Goal: Task Accomplishment & Management: Manage account settings

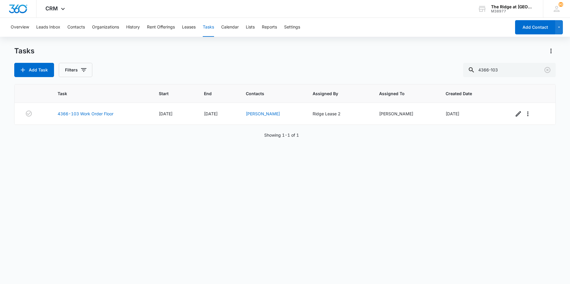
click at [242, 62] on div "Tasks Add Task Filters 4366-103" at bounding box center [284, 61] width 541 height 31
drag, startPoint x: 500, startPoint y: 72, endPoint x: 463, endPoint y: 72, distance: 37.1
click at [463, 72] on div "Add Task Filters 4366-103" at bounding box center [284, 70] width 541 height 14
click at [516, 69] on input "4366-103" at bounding box center [509, 70] width 93 height 14
drag, startPoint x: 512, startPoint y: 69, endPoint x: 475, endPoint y: 71, distance: 37.1
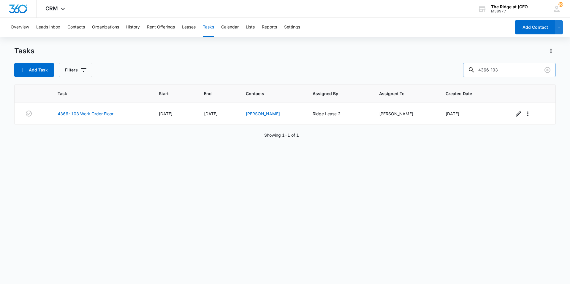
click at [475, 71] on div "4366-103" at bounding box center [509, 70] width 93 height 14
click at [494, 68] on input "4366-103" at bounding box center [509, 70] width 93 height 14
drag, startPoint x: 508, startPoint y: 69, endPoint x: 436, endPoint y: 74, distance: 71.6
click at [440, 74] on div "Add Task Filters 4366-103" at bounding box center [284, 70] width 541 height 14
type input "4456-202"
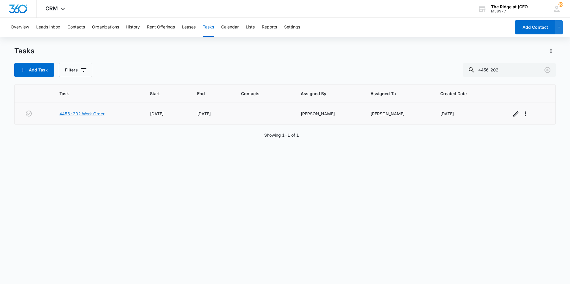
click at [75, 114] on link "4456-202 Work Order" at bounding box center [81, 114] width 45 height 6
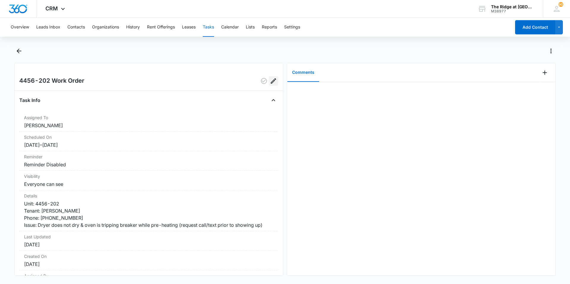
click at [270, 83] on icon "Edit" at bounding box center [273, 80] width 7 height 7
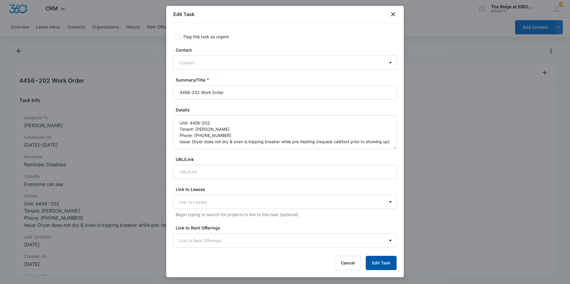
click at [375, 260] on button "Edit Task" at bounding box center [381, 263] width 31 height 14
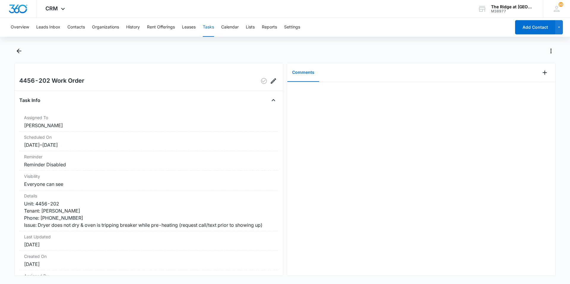
click at [42, 199] on dt "Details" at bounding box center [148, 196] width 249 height 6
click at [270, 79] on icon "Edit" at bounding box center [273, 80] width 7 height 7
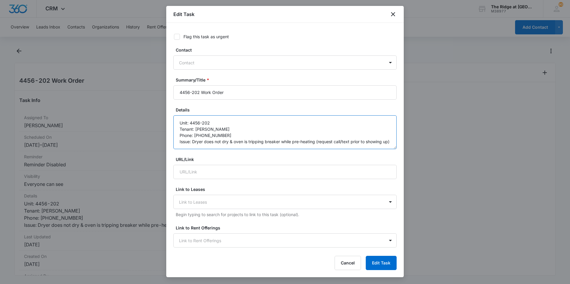
click at [178, 122] on textarea "Unit: 4456-202 Tenant: [PERSON_NAME] Phone: [PHONE_NUMBER] Issue: Dryer does no…" at bounding box center [284, 132] width 223 height 34
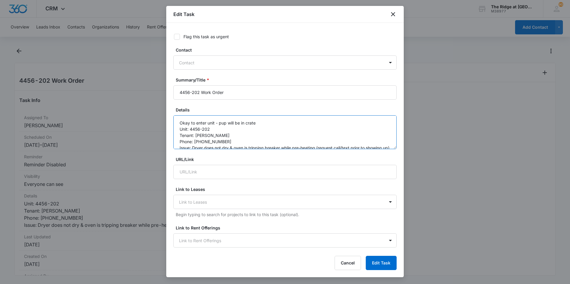
type textarea "Okay to enter unit - pup will be in crate Unit: 4456-202 Tenant: [PERSON_NAME] …"
click at [178, 36] on icon at bounding box center [176, 36] width 5 height 5
click at [174, 36] on input "Flag this task as urgent" at bounding box center [172, 37] width 4 height 4
checkbox input "true"
click at [258, 122] on textarea "Okay to enter unit - pup will be in crate Unit: 4456-202 Tenant: [PERSON_NAME] …" at bounding box center [284, 132] width 223 height 34
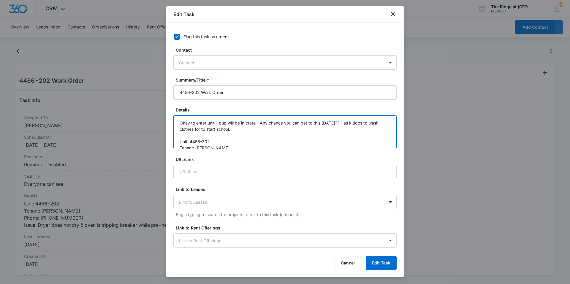
click at [253, 131] on textarea "Okay to enter unit - pup will be in crate - Any chance you can get to this [DAT…" at bounding box center [284, 132] width 223 height 34
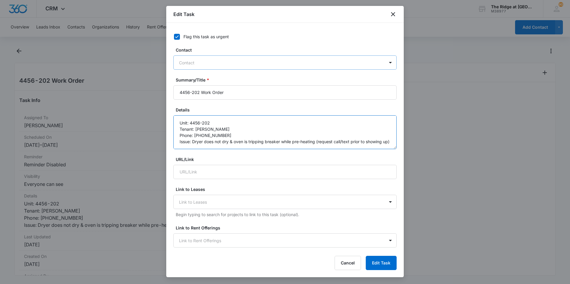
type textarea "Okay to enter unit - pup will be in crate - Any chance you can get to this [DAT…"
click at [207, 61] on div at bounding box center [281, 62] width 205 height 7
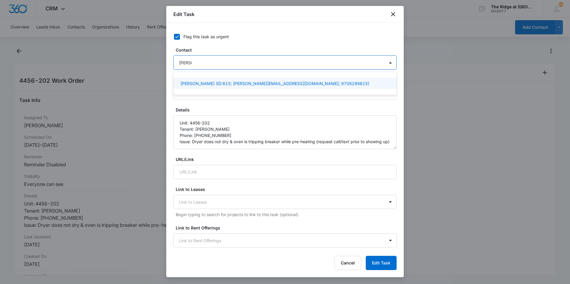
type input "[PERSON_NAME]"
click at [203, 45] on form "Flag this task as urgent Contact 1 result available for search term [PERSON_NAM…" at bounding box center [284, 272] width 223 height 476
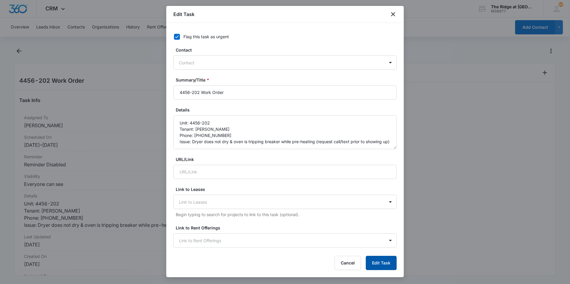
click at [382, 262] on button "Edit Task" at bounding box center [381, 263] width 31 height 14
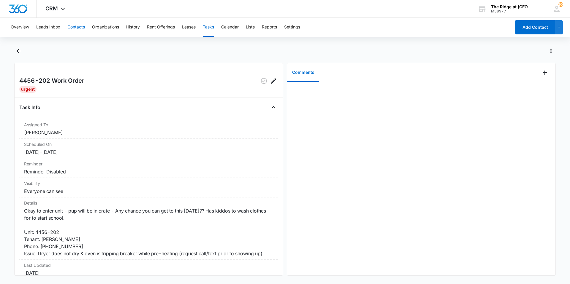
click at [81, 28] on button "Contacts" at bounding box center [76, 27] width 18 height 19
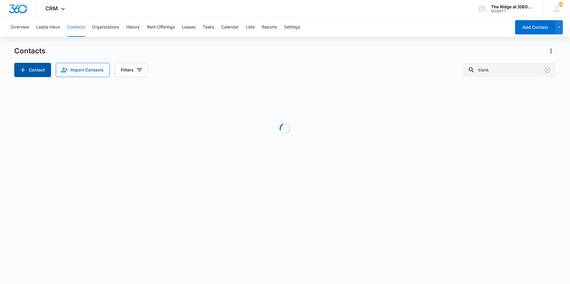
click at [41, 68] on button "Contact" at bounding box center [32, 70] width 37 height 14
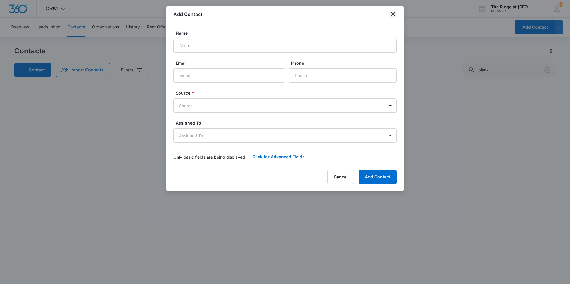
click at [395, 14] on icon "close" at bounding box center [392, 14] width 7 height 7
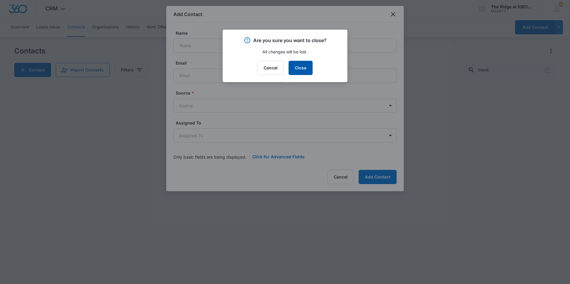
click at [302, 66] on button "Close" at bounding box center [300, 68] width 24 height 14
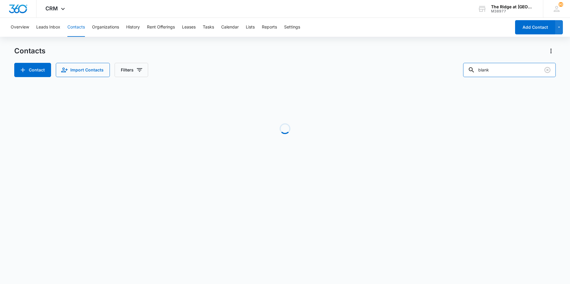
drag, startPoint x: 500, startPoint y: 72, endPoint x: 461, endPoint y: 66, distance: 39.6
click at [465, 68] on div "Contact Import Contacts Filters blank" at bounding box center [284, 70] width 541 height 14
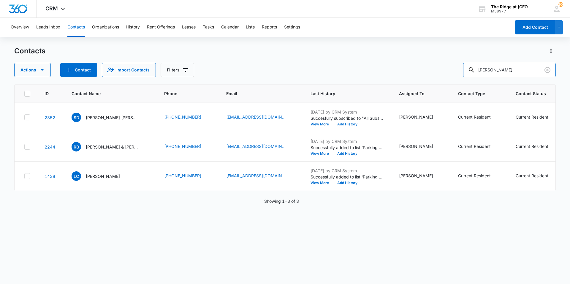
type input "[PERSON_NAME]"
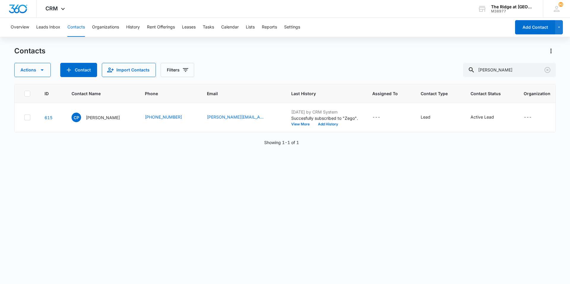
click at [203, 29] on div "Overview Leads Inbox Contacts Organizations History Rent Offerings Leases Tasks…" at bounding box center [259, 27] width 504 height 19
click at [214, 28] on button "Tasks" at bounding box center [208, 27] width 11 height 19
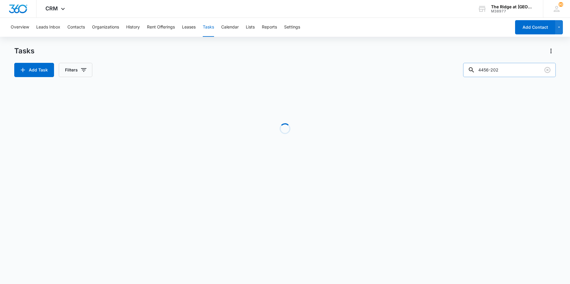
drag, startPoint x: 509, startPoint y: 72, endPoint x: 475, endPoint y: 72, distance: 34.4
click at [476, 72] on div "4456-202" at bounding box center [509, 70] width 93 height 14
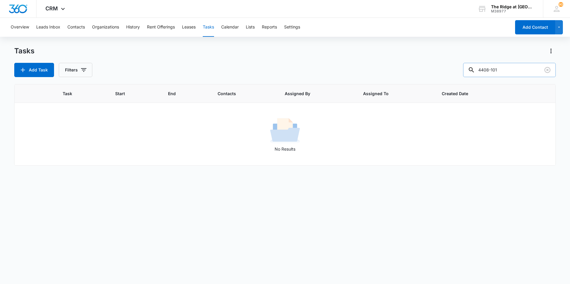
click at [489, 70] on input "4408-101" at bounding box center [509, 70] width 93 height 14
type input "4308-101"
click at [373, 67] on div "Add Task Filters 4308-101" at bounding box center [284, 70] width 541 height 14
